Goal: Navigation & Orientation: Go to known website

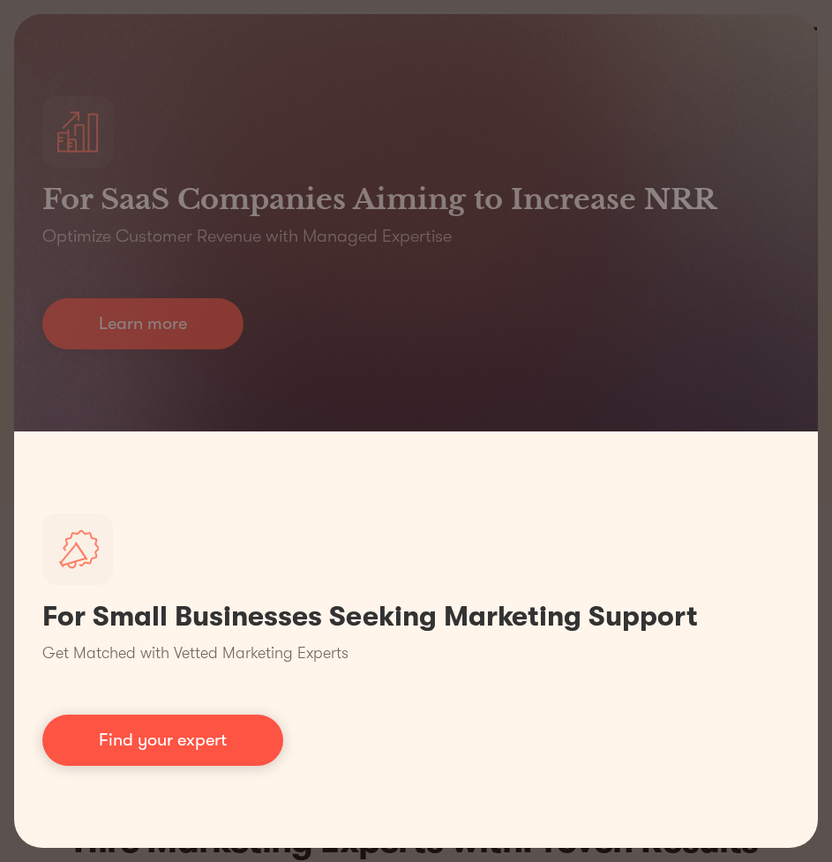
click at [155, 756] on link "Find your expert" at bounding box center [162, 740] width 241 height 51
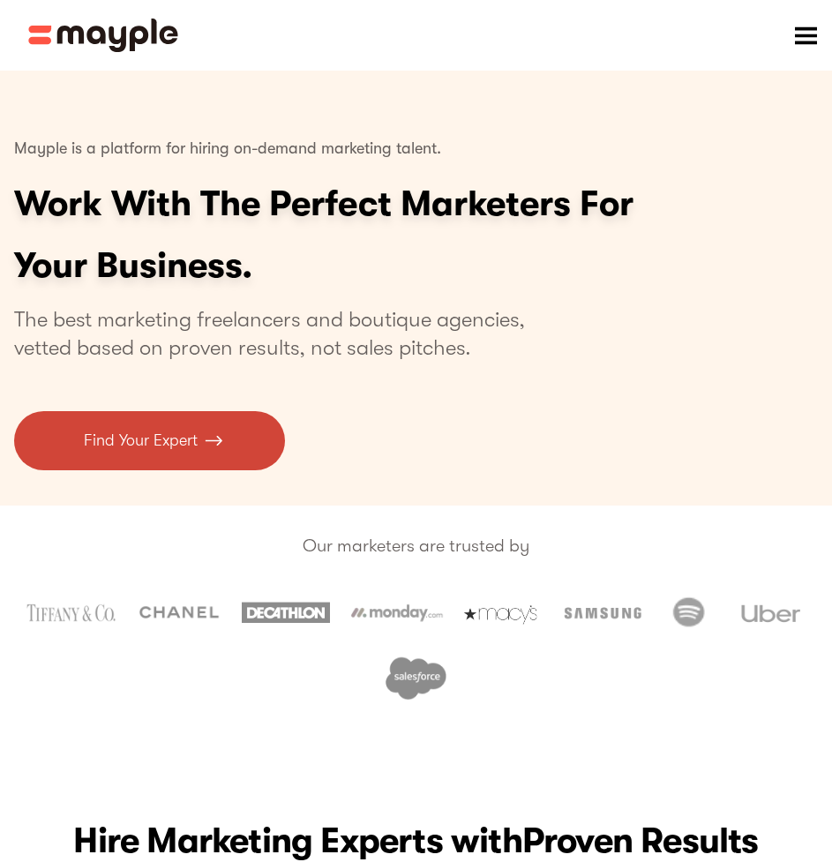
click at [187, 438] on p "Find Your Expert" at bounding box center [141, 441] width 114 height 24
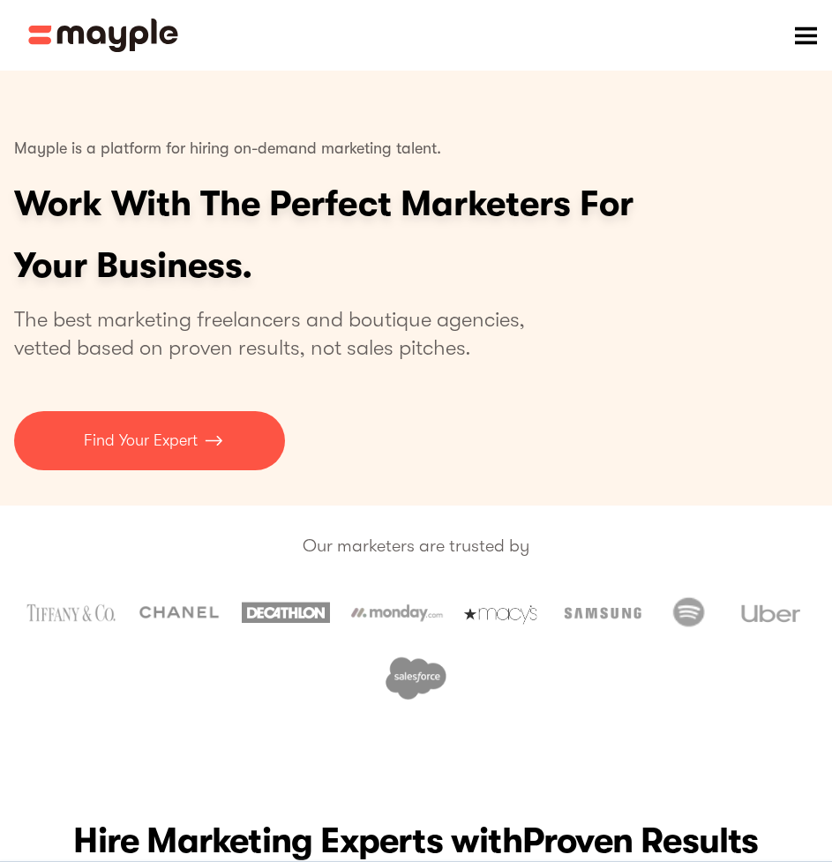
click at [814, 42] on div "menu" at bounding box center [805, 35] width 21 height 21
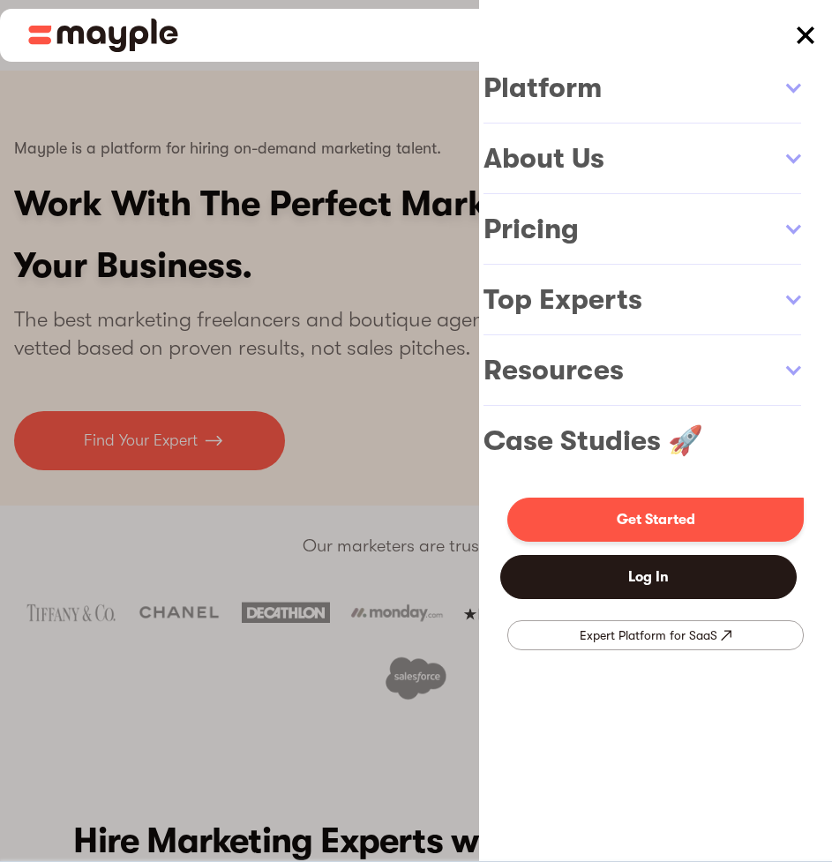
click at [658, 564] on link "Log In" at bounding box center [648, 577] width 296 height 44
